Goal: Task Accomplishment & Management: Manage account settings

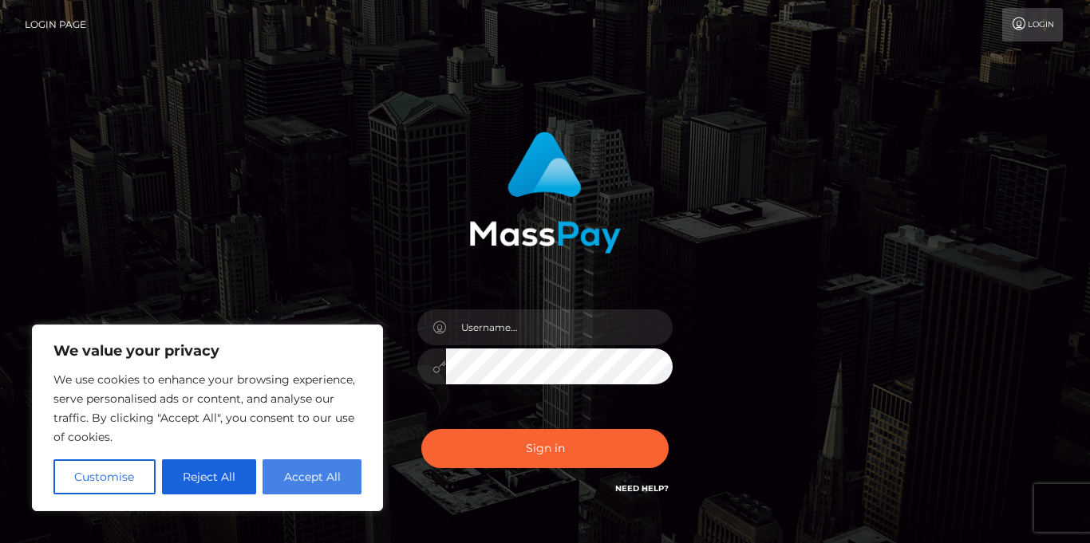
click at [349, 483] on button "Accept All" at bounding box center [311, 477] width 99 height 35
checkbox input "true"
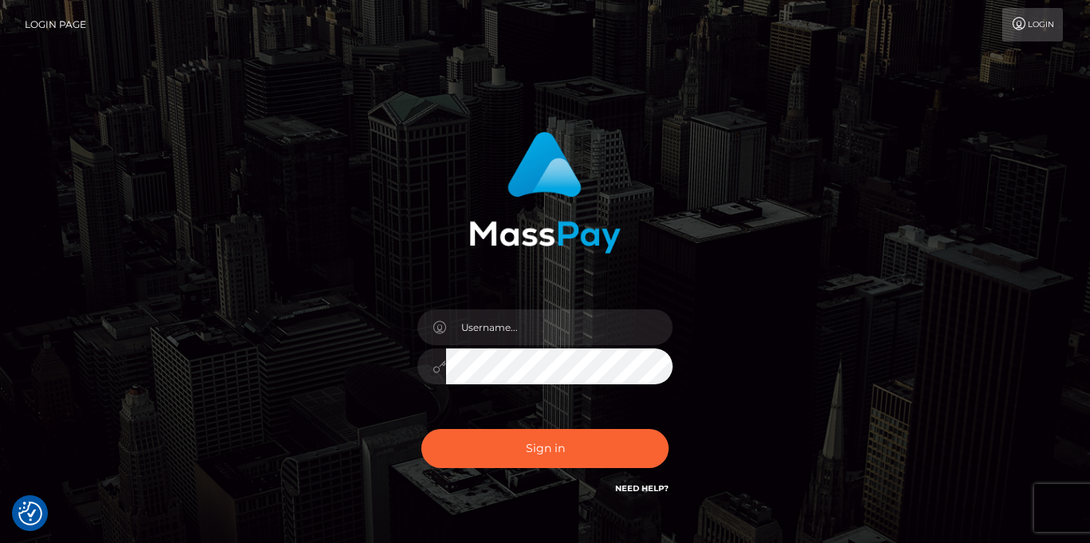
click at [571, 308] on div at bounding box center [544, 359] width 279 height 122
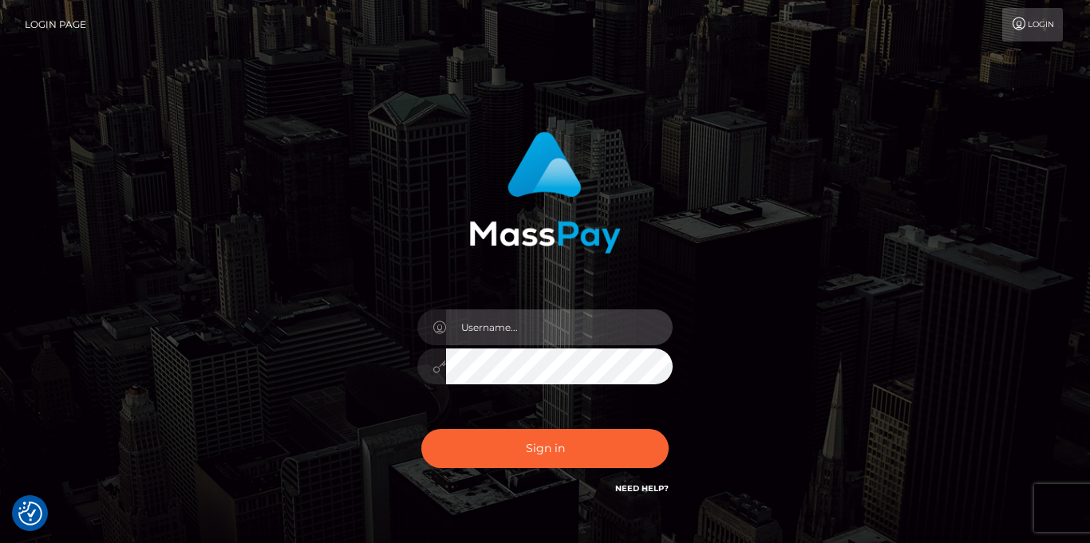
click at [566, 327] on input "text" at bounding box center [559, 328] width 227 height 36
type input "[EMAIL_ADDRESS][DOMAIN_NAME]"
click at [421, 429] on button "Sign in" at bounding box center [544, 448] width 247 height 39
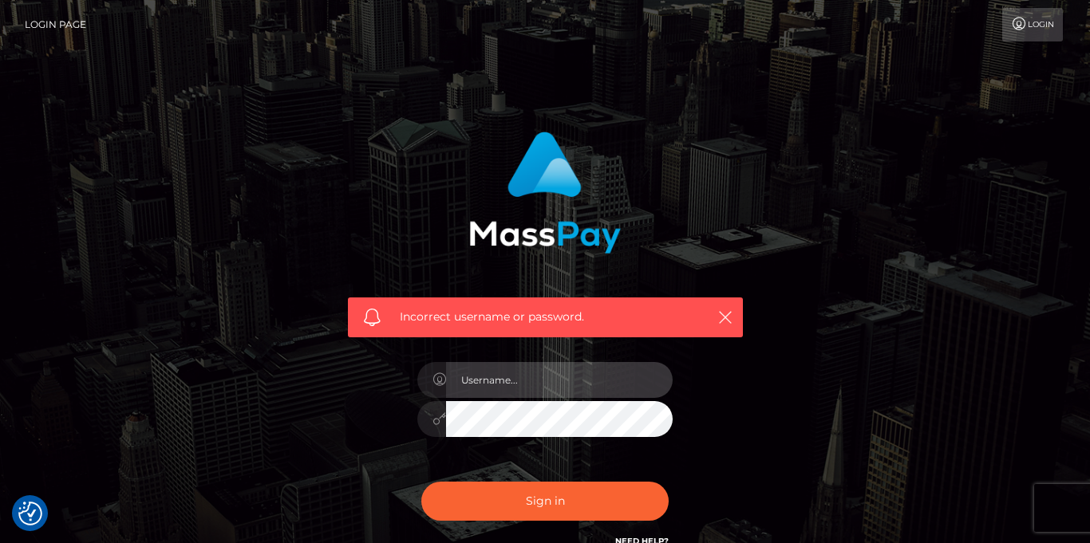
click at [552, 385] on input "text" at bounding box center [559, 380] width 227 height 36
type input "[EMAIL_ADDRESS][DOMAIN_NAME]"
click at [421, 482] on button "Sign in" at bounding box center [544, 501] width 247 height 39
click at [562, 382] on input "text" at bounding box center [559, 380] width 227 height 36
type input "[EMAIL_ADDRESS][DOMAIN_NAME]"
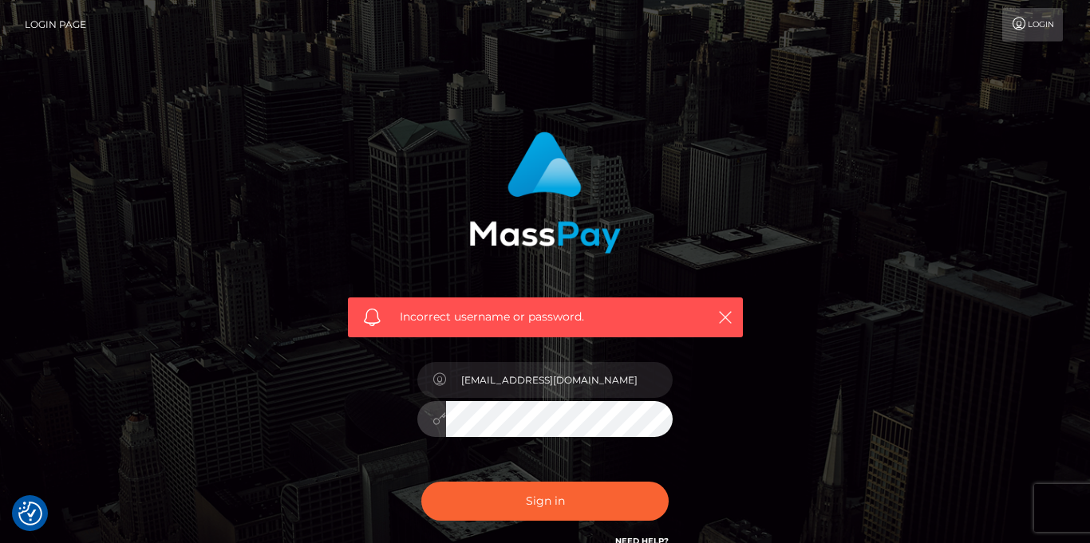
click at [421, 482] on button "Sign in" at bounding box center [544, 501] width 247 height 39
click at [570, 377] on input "text" at bounding box center [559, 380] width 227 height 36
type input "[EMAIL_ADDRESS][DOMAIN_NAME]"
